Goal: Task Accomplishment & Management: Complete application form

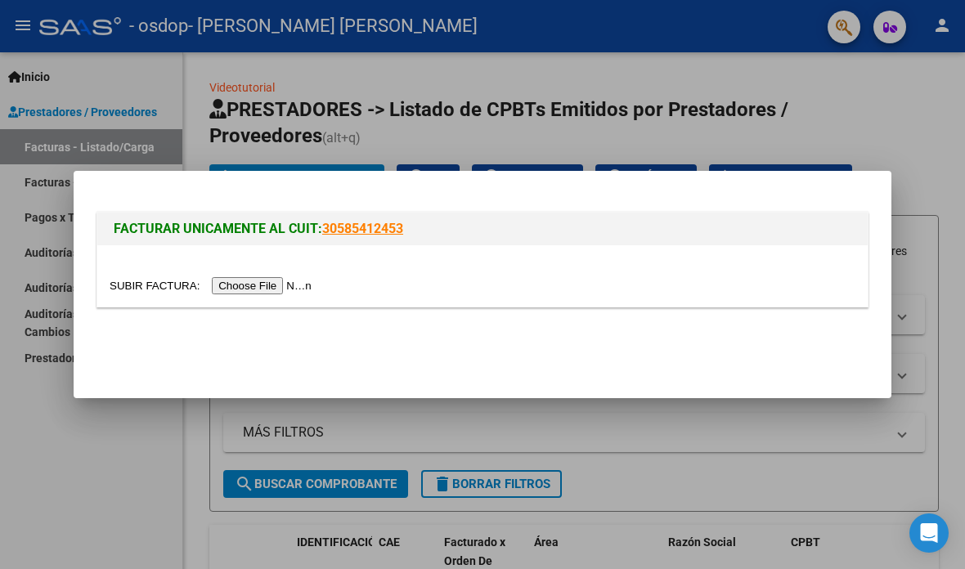
click at [212, 289] on input "file" at bounding box center [213, 285] width 207 height 17
click at [235, 292] on input "file" at bounding box center [213, 285] width 207 height 17
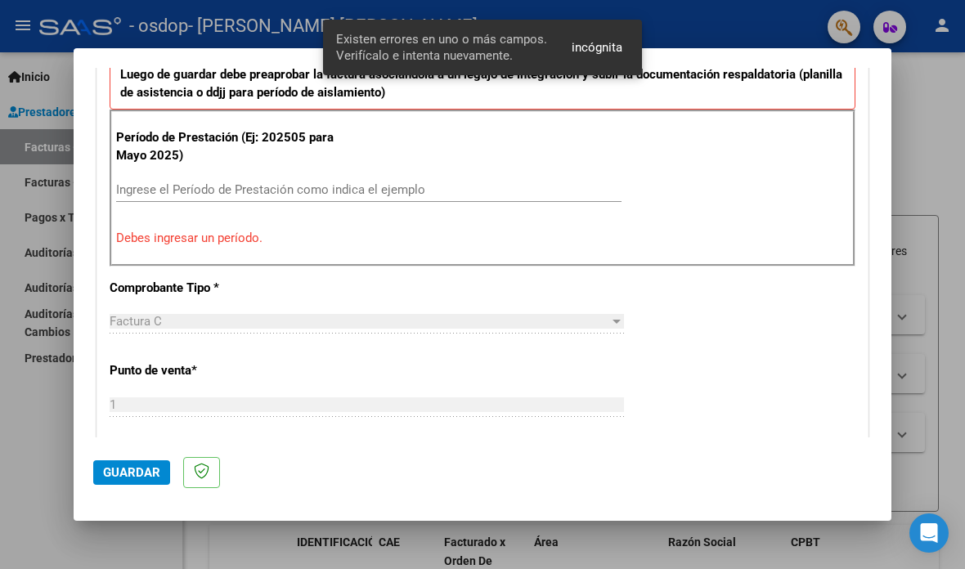
scroll to position [464, 0]
click at [173, 182] on input "Ingrese el Período de Prestación como indica el ejemplo" at bounding box center [368, 189] width 505 height 15
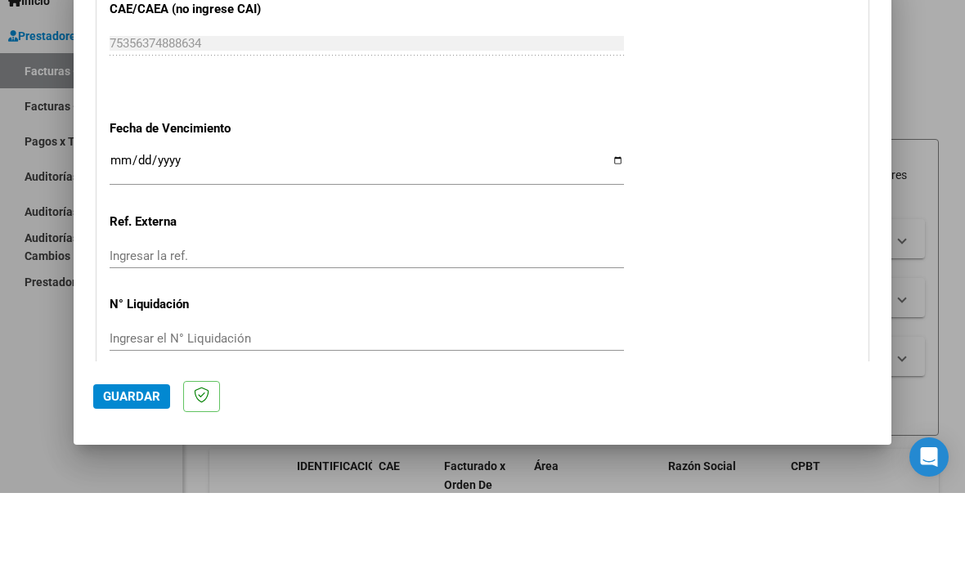
scroll to position [1047, 0]
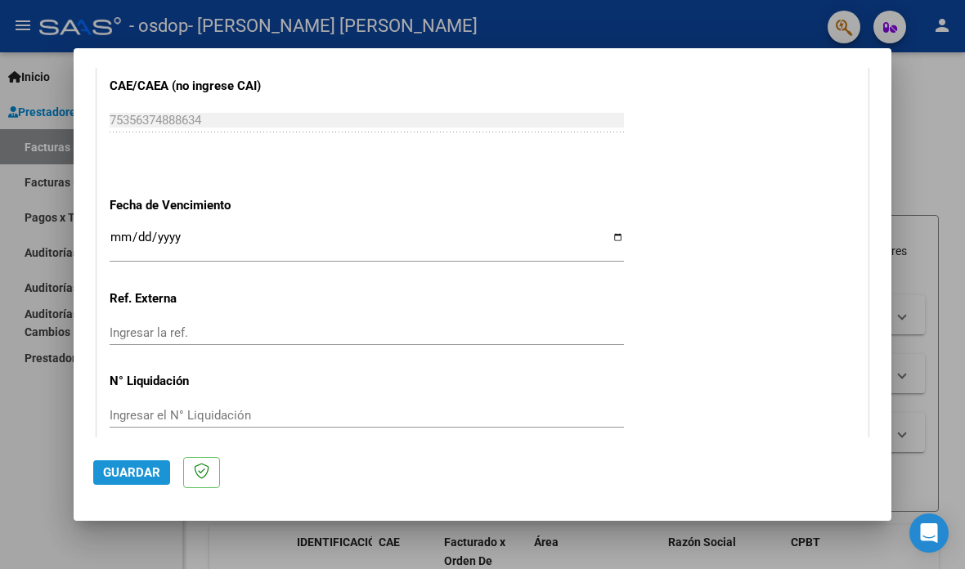
type input "202508"
click at [145, 485] on button "Guardar" at bounding box center [131, 472] width 77 height 25
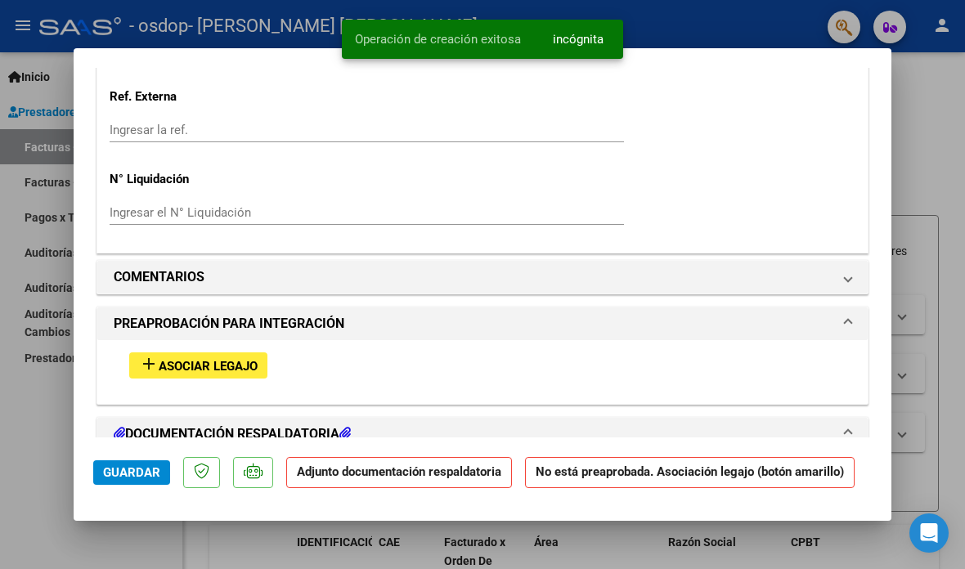
scroll to position [1231, 0]
click at [151, 354] on mat-icon "add" at bounding box center [149, 364] width 20 height 20
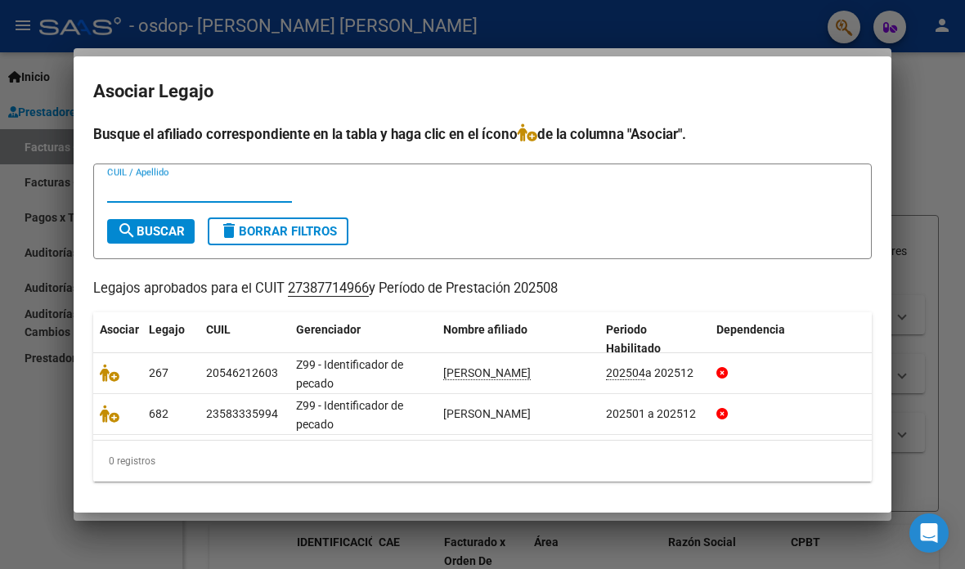
click at [108, 380] on icon at bounding box center [110, 373] width 20 height 18
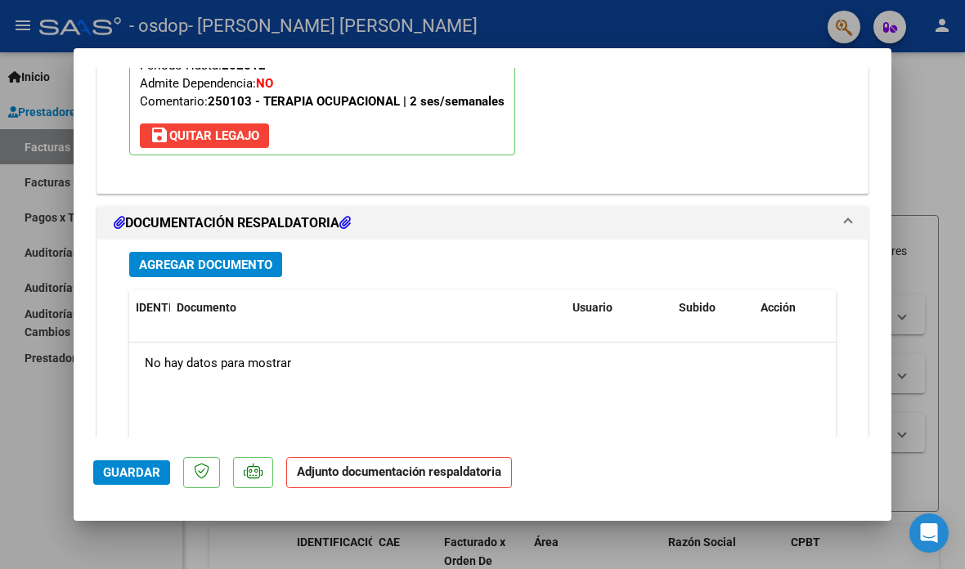
scroll to position [1699, 0]
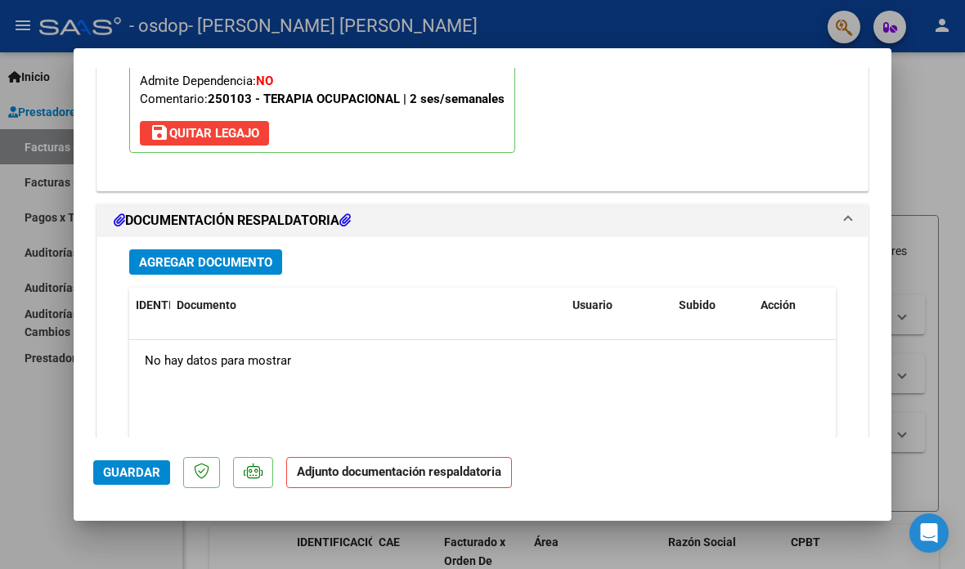
click at [156, 255] on font "Agregar documento" at bounding box center [205, 262] width 133 height 15
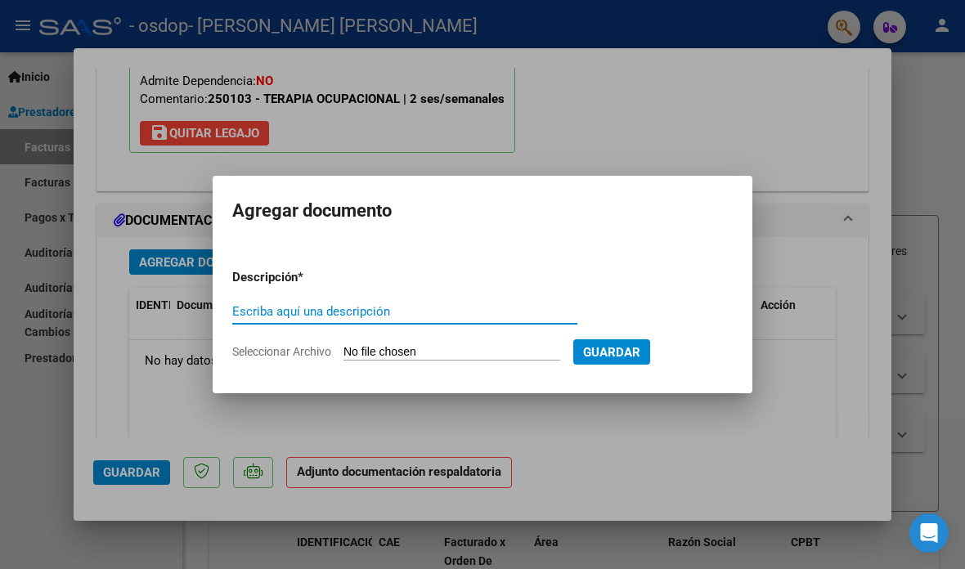
click at [259, 311] on input "Escriba aquí una descripción" at bounding box center [404, 311] width 345 height 15
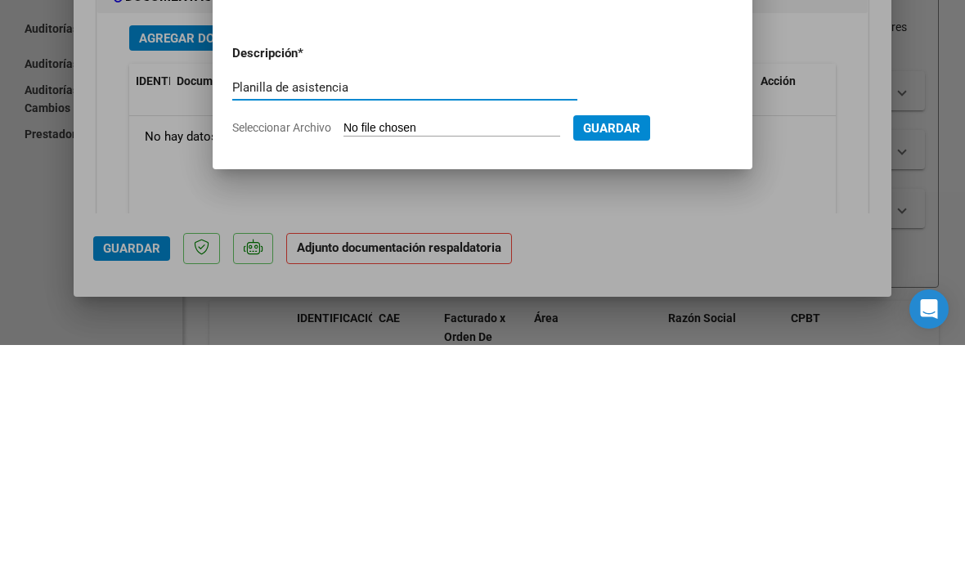
type input "Planilla de asistencia"
click at [298, 345] on font "Seleccionar Archivo" at bounding box center [281, 351] width 99 height 13
click at [343, 345] on input "Seleccionar Archivo" at bounding box center [451, 353] width 217 height 16
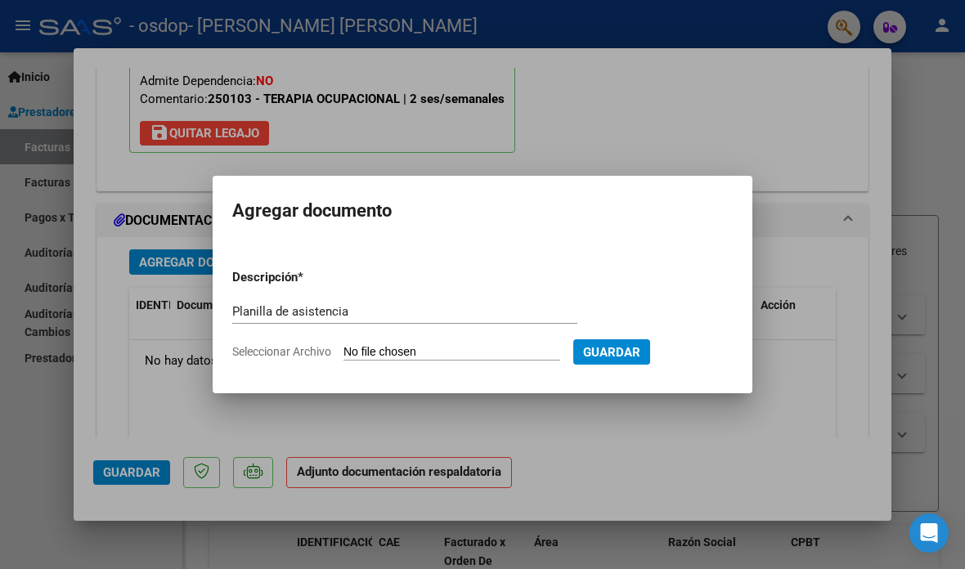
type input "C:\fakepath\asistencia agosto -[PERSON_NAME].pdf"
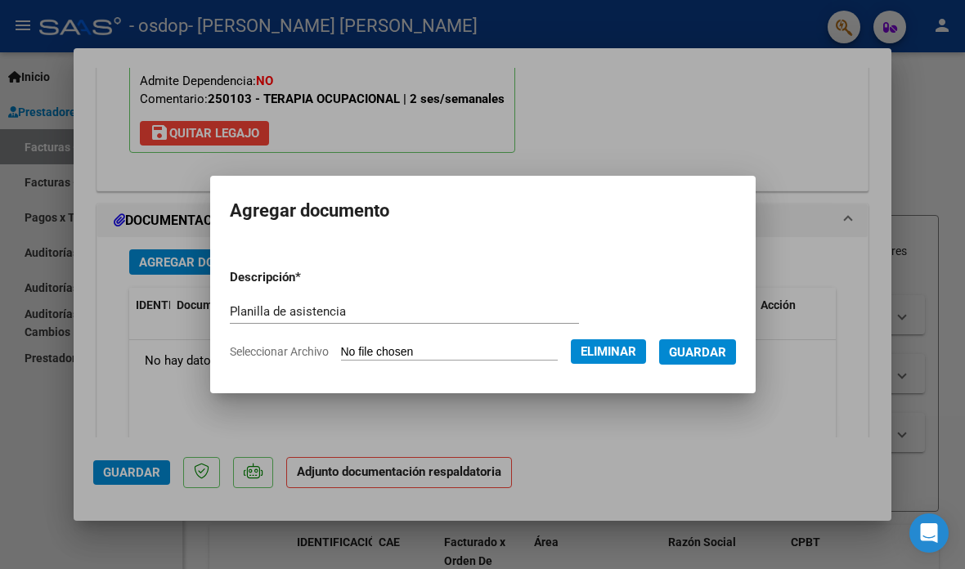
click at [726, 355] on font "Guardar" at bounding box center [697, 352] width 57 height 15
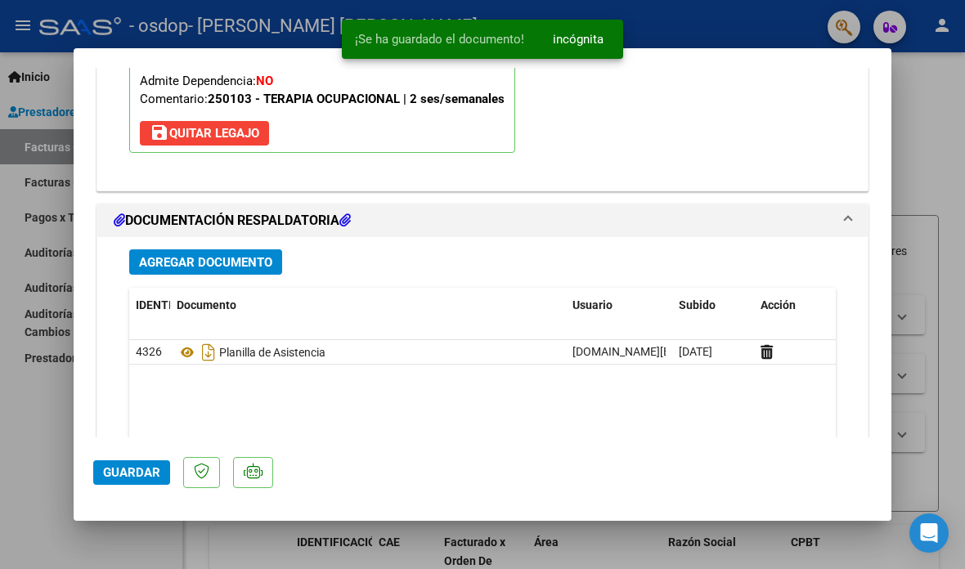
click at [131, 480] on font "Guardar" at bounding box center [131, 472] width 57 height 15
click at [134, 480] on font "Guardar" at bounding box center [131, 472] width 57 height 15
click at [62, 424] on div at bounding box center [482, 284] width 965 height 569
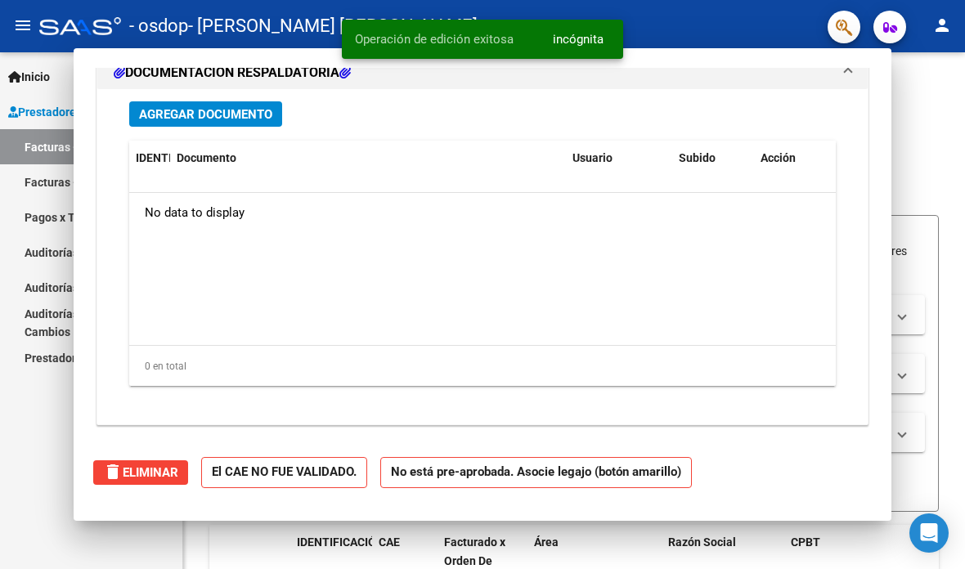
scroll to position [0, 0]
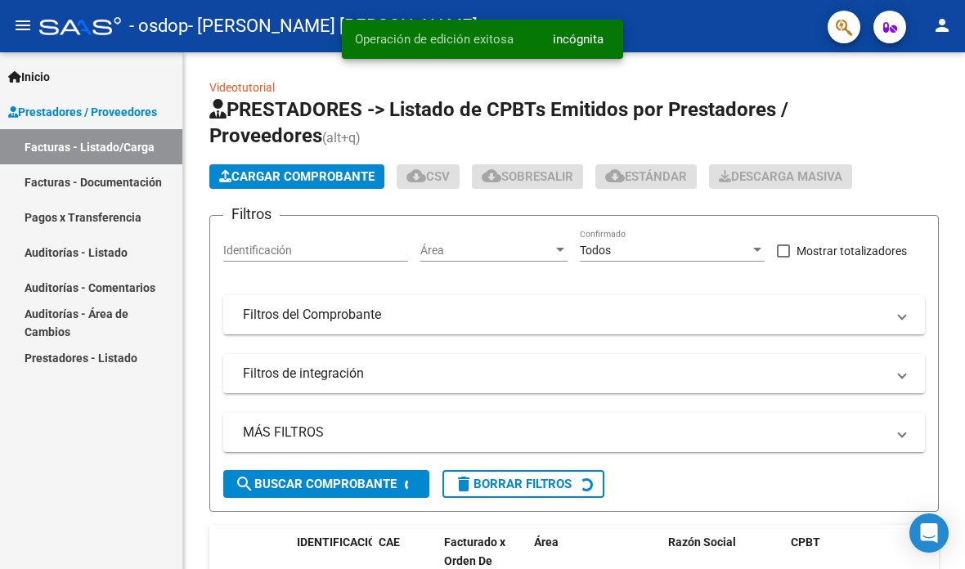
click at [56, 424] on div "Inicio Instructivos Contacto OS Prestadores / Proveedores Facturas - Listado/Ca…" at bounding box center [91, 310] width 182 height 517
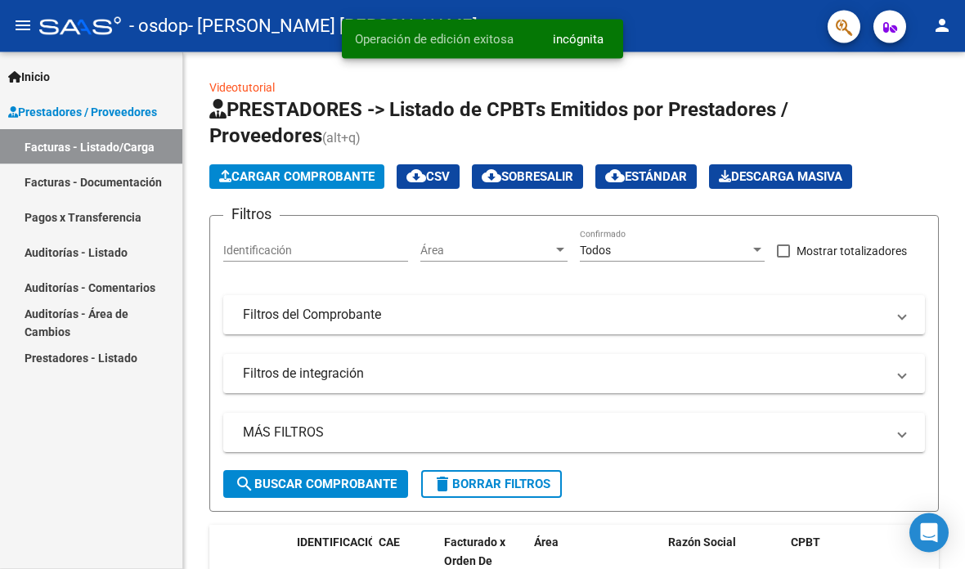
scroll to position [65, 0]
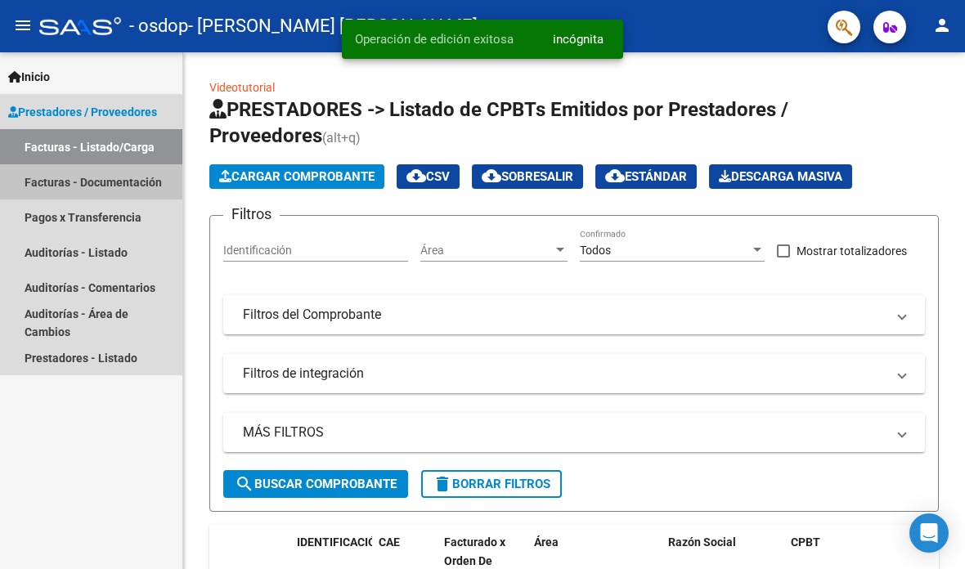
click at [53, 176] on font "Facturas - Documentación" at bounding box center [93, 182] width 137 height 13
